Goal: Task Accomplishment & Management: Manage account settings

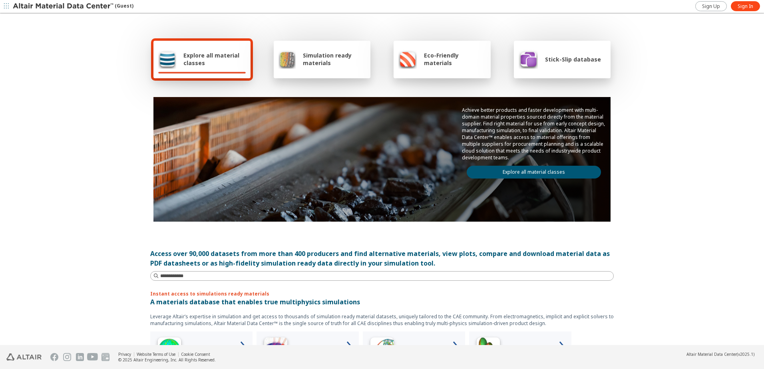
drag, startPoint x: 751, startPoint y: 5, endPoint x: 744, endPoint y: 19, distance: 15.4
click at [751, 5] on span "Sign In" at bounding box center [745, 6] width 16 height 6
click at [315, 60] on span "Simulation ready materials" at bounding box center [334, 59] width 63 height 15
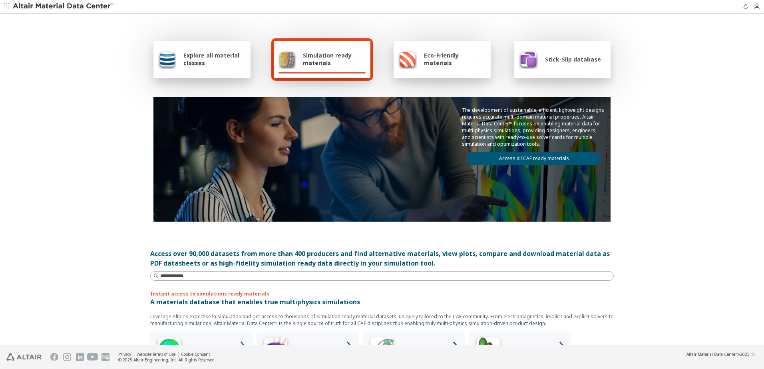
click at [536, 159] on link "Access all CAE ready materials" at bounding box center [533, 158] width 134 height 13
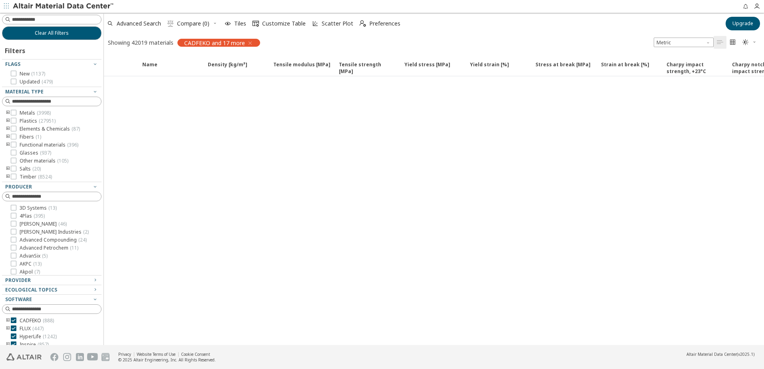
click at [248, 41] on icon "button" at bounding box center [250, 43] width 6 height 6
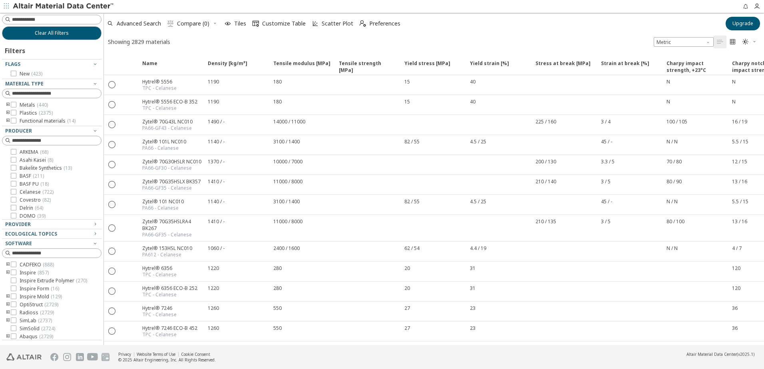
click at [217, 24] on span " Compare (0)" at bounding box center [192, 24] width 57 height 18
click at [214, 24] on span " Compare (0)" at bounding box center [192, 24] width 57 height 18
click at [762, 7] on icon "button" at bounding box center [758, 6] width 10 height 6
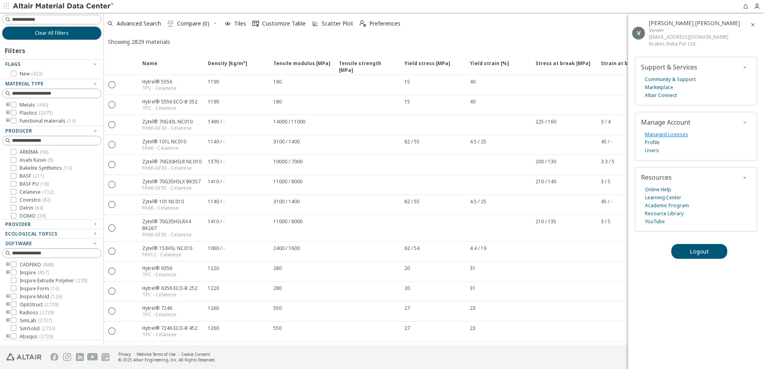
click at [675, 131] on link "Managed Licenses" at bounding box center [666, 135] width 43 height 8
click at [753, 24] on icon "button" at bounding box center [752, 25] width 6 height 6
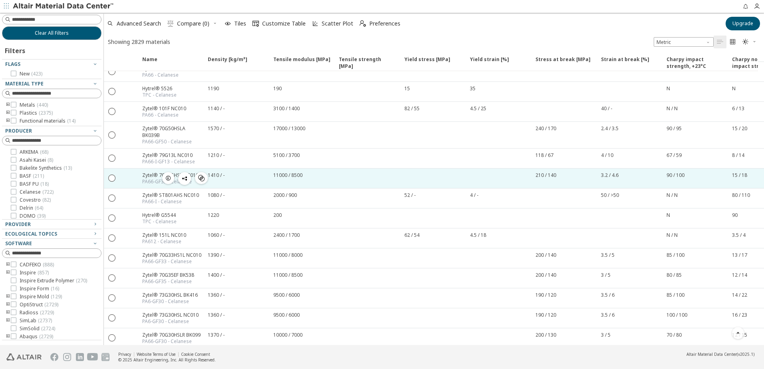
scroll to position [200, 0]
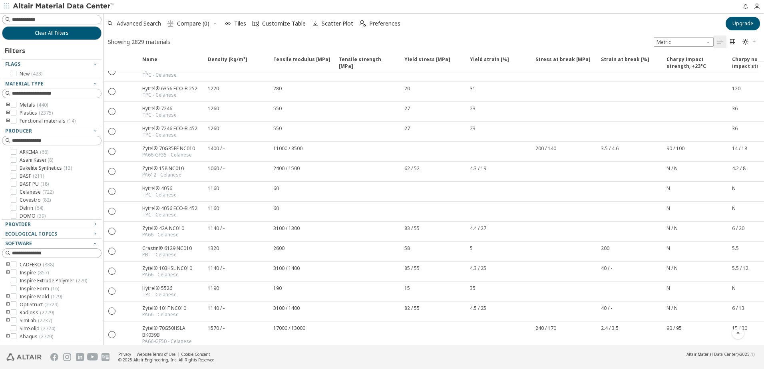
click at [214, 23] on span " Compare (0)" at bounding box center [192, 24] width 57 height 18
click at [387, 24] on span "Preferences" at bounding box center [384, 24] width 31 height 6
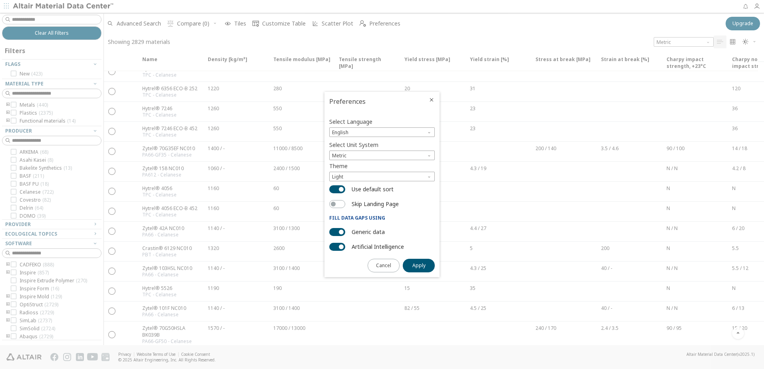
click at [429, 99] on icon "Close" at bounding box center [431, 100] width 6 height 6
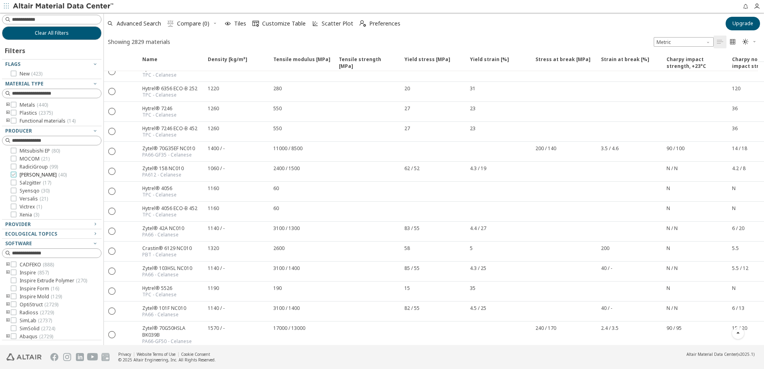
scroll to position [121, 0]
click at [15, 74] on icon at bounding box center [14, 74] width 6 height 6
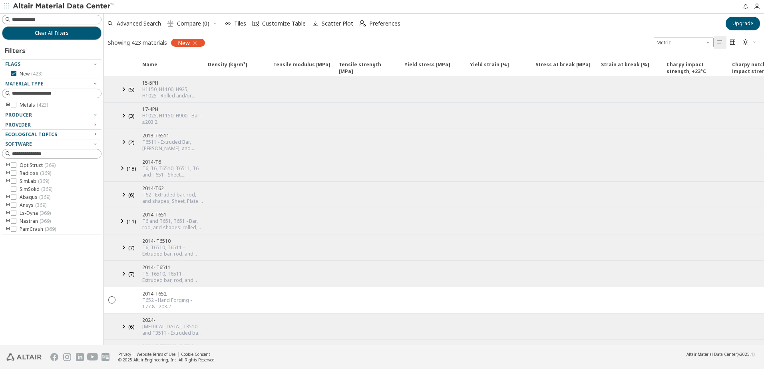
click at [121, 199] on icon at bounding box center [124, 195] width 10 height 10
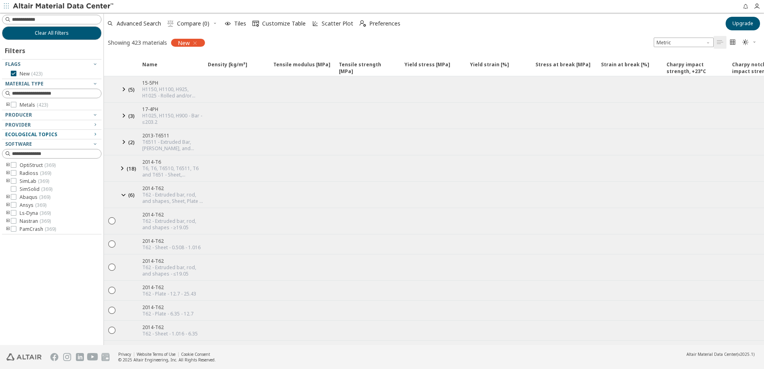
click at [178, 192] on div "T62 - Extruded bar, rod, and shapes, Sheet, Plate - ≥19.05, 0.508 - 1.016, ≤19.…" at bounding box center [172, 198] width 61 height 13
click at [169, 197] on div "T62 - Extruded bar, rod, and shapes, Sheet, Plate - ≥19.05, 0.508 - 1.016, ≤19.…" at bounding box center [172, 198] width 61 height 13
click at [163, 91] on div "H1150, H1100, H925, H1025 - Rolled and/or Forged Bar - ≤304.8, 254 - 304.8, ≤254" at bounding box center [172, 92] width 61 height 13
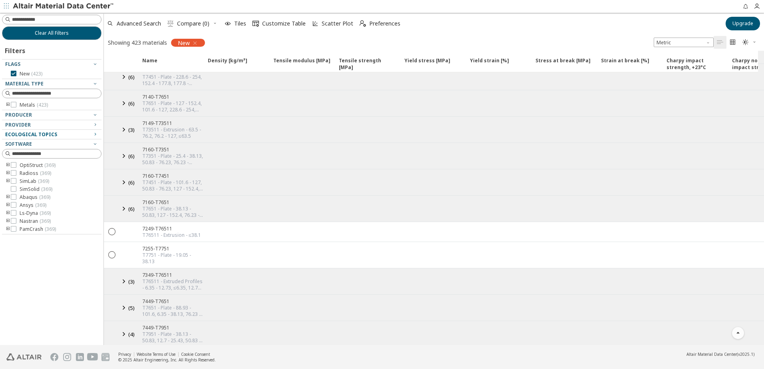
scroll to position [1957, 0]
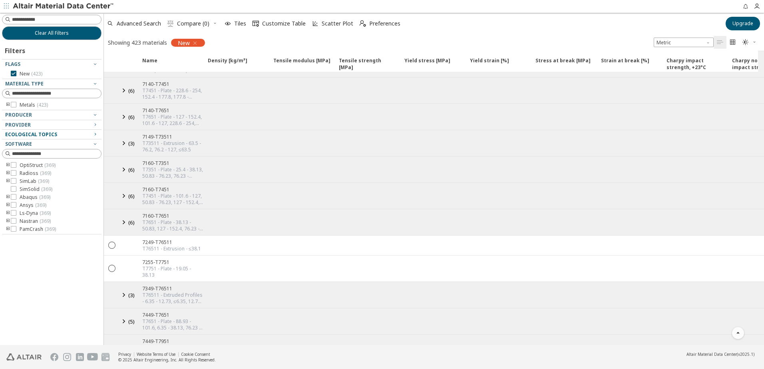
click at [123, 144] on icon at bounding box center [124, 143] width 10 height 10
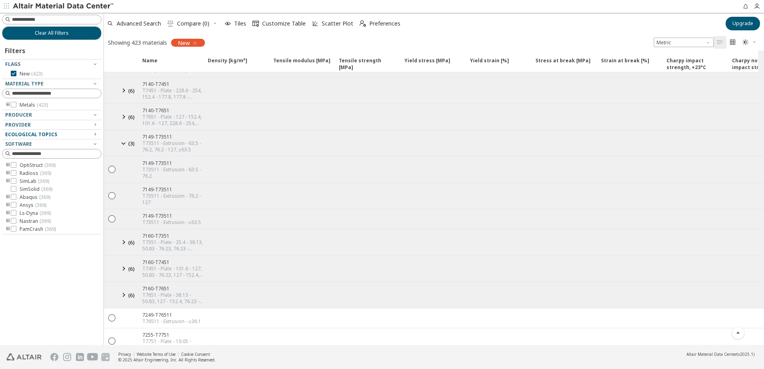
click at [123, 144] on icon at bounding box center [124, 143] width 10 height 10
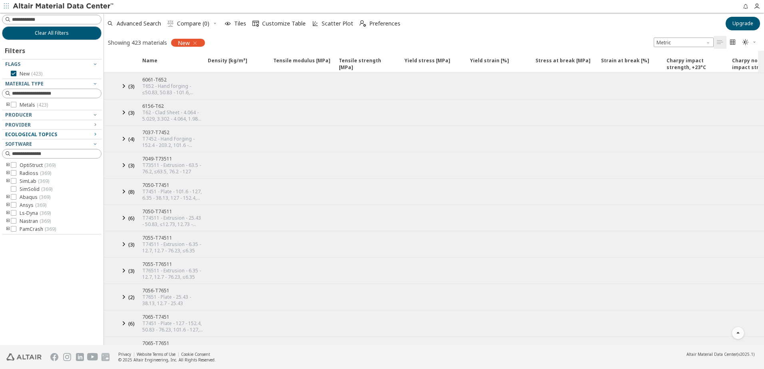
scroll to position [1199, 0]
click at [199, 44] on div "New" at bounding box center [188, 43] width 34 height 8
click at [195, 44] on icon "button" at bounding box center [195, 43] width 6 height 6
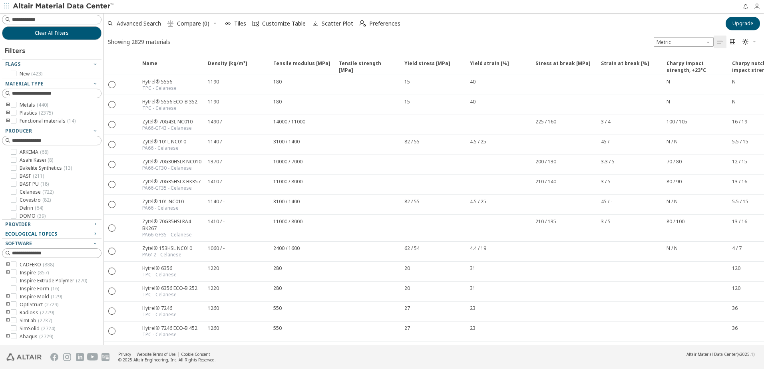
click at [758, 6] on icon "button" at bounding box center [756, 6] width 6 height 6
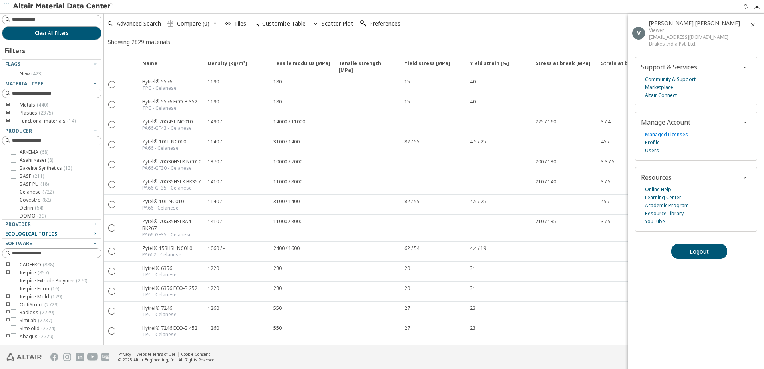
click at [665, 133] on link "Managed Licenses" at bounding box center [666, 135] width 43 height 8
click at [655, 151] on link "Users" at bounding box center [652, 151] width 14 height 8
